Goal: Find contact information: Obtain details needed to contact an individual or organization

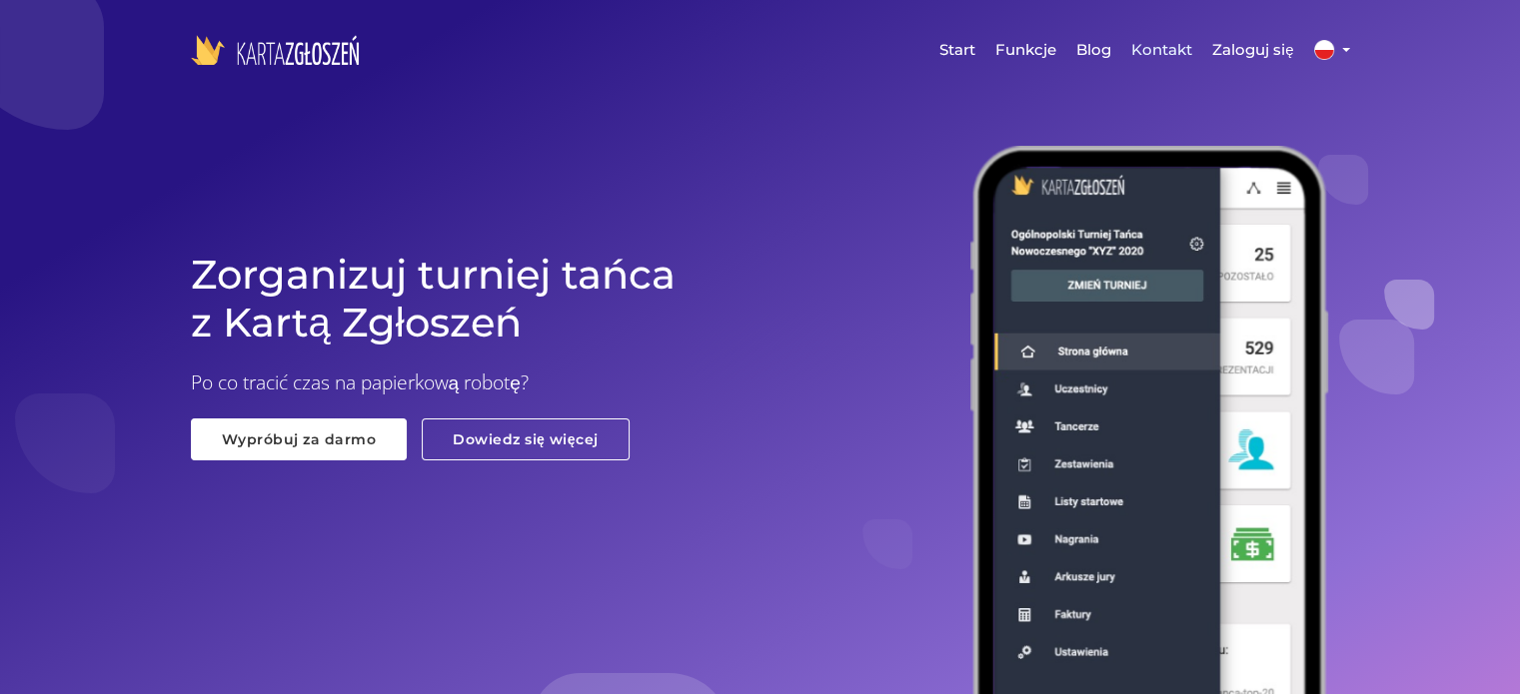
click at [1163, 55] on link "Kontakt" at bounding box center [1161, 50] width 81 height 60
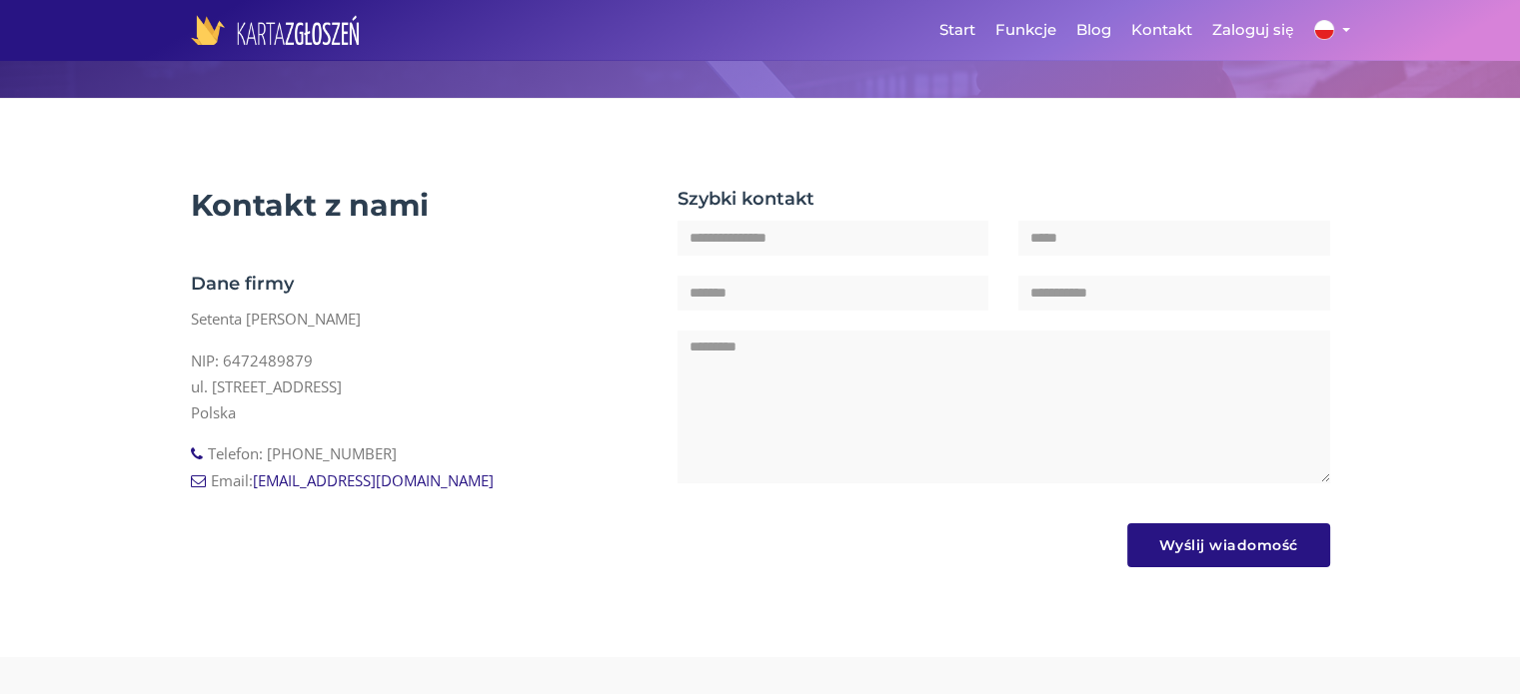
scroll to position [265, 0]
drag, startPoint x: 358, startPoint y: 447, endPoint x: 262, endPoint y: 443, distance: 96.0
click at [262, 443] on li "Telefon: [PHONE_NUMBER]" at bounding box center [420, 453] width 458 height 26
copy li "793 432 042"
